Goal: Browse casually

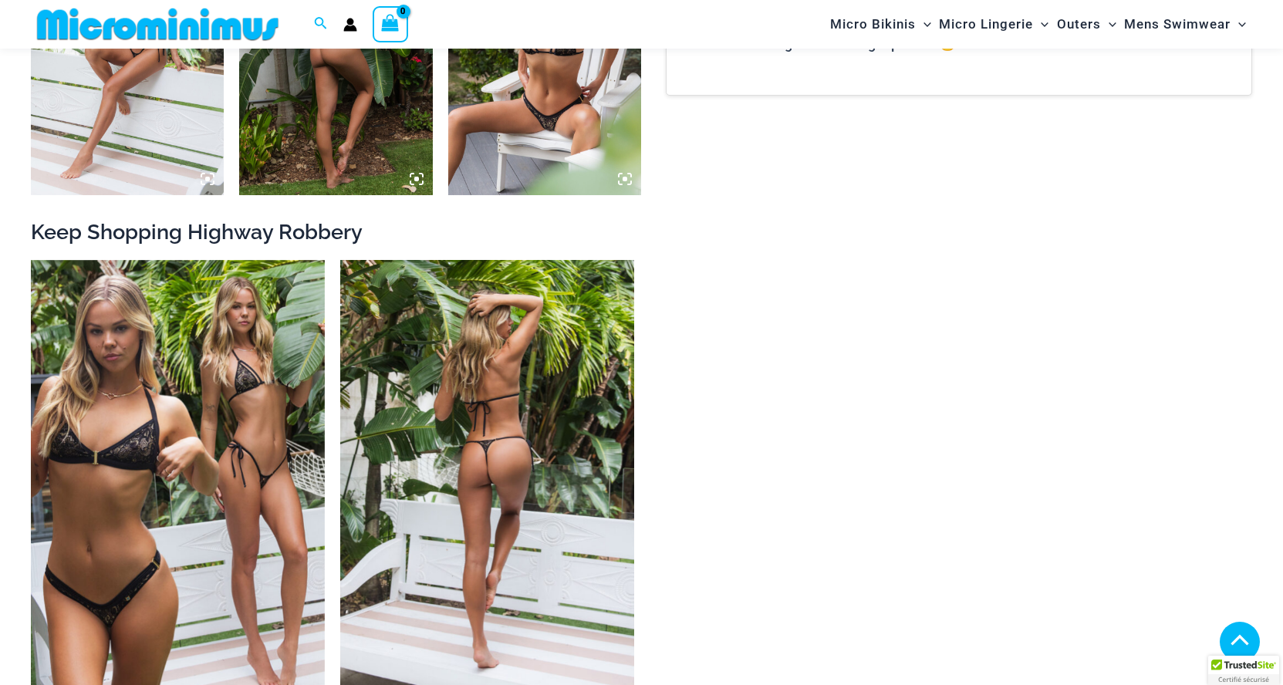
scroll to position [2608, 0]
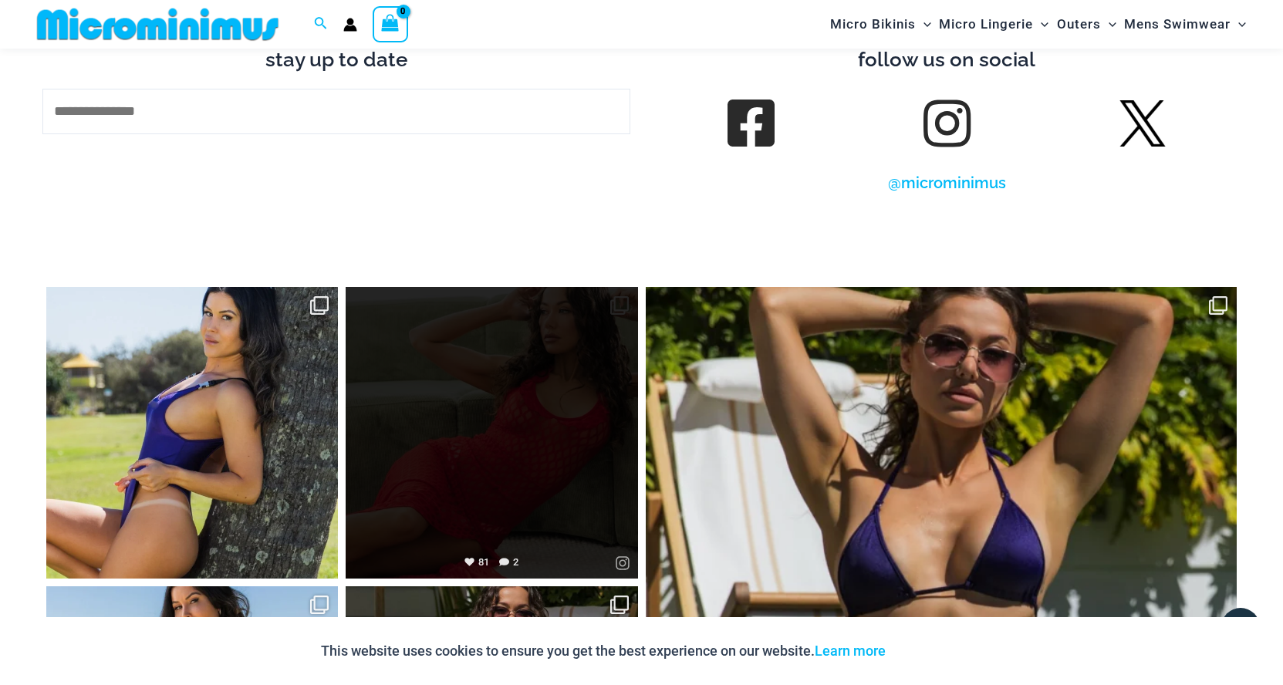
scroll to position [5694, 0]
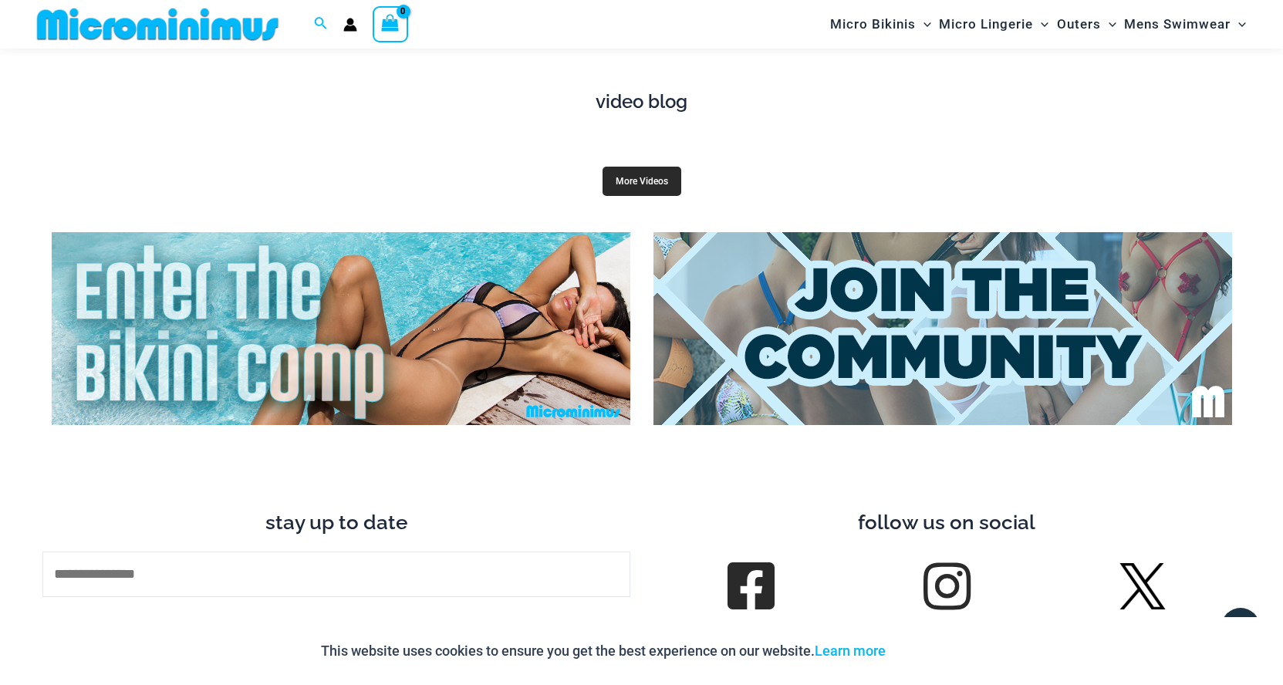
click at [641, 167] on link "More Videos" at bounding box center [641, 181] width 79 height 29
